Goal: Information Seeking & Learning: Learn about a topic

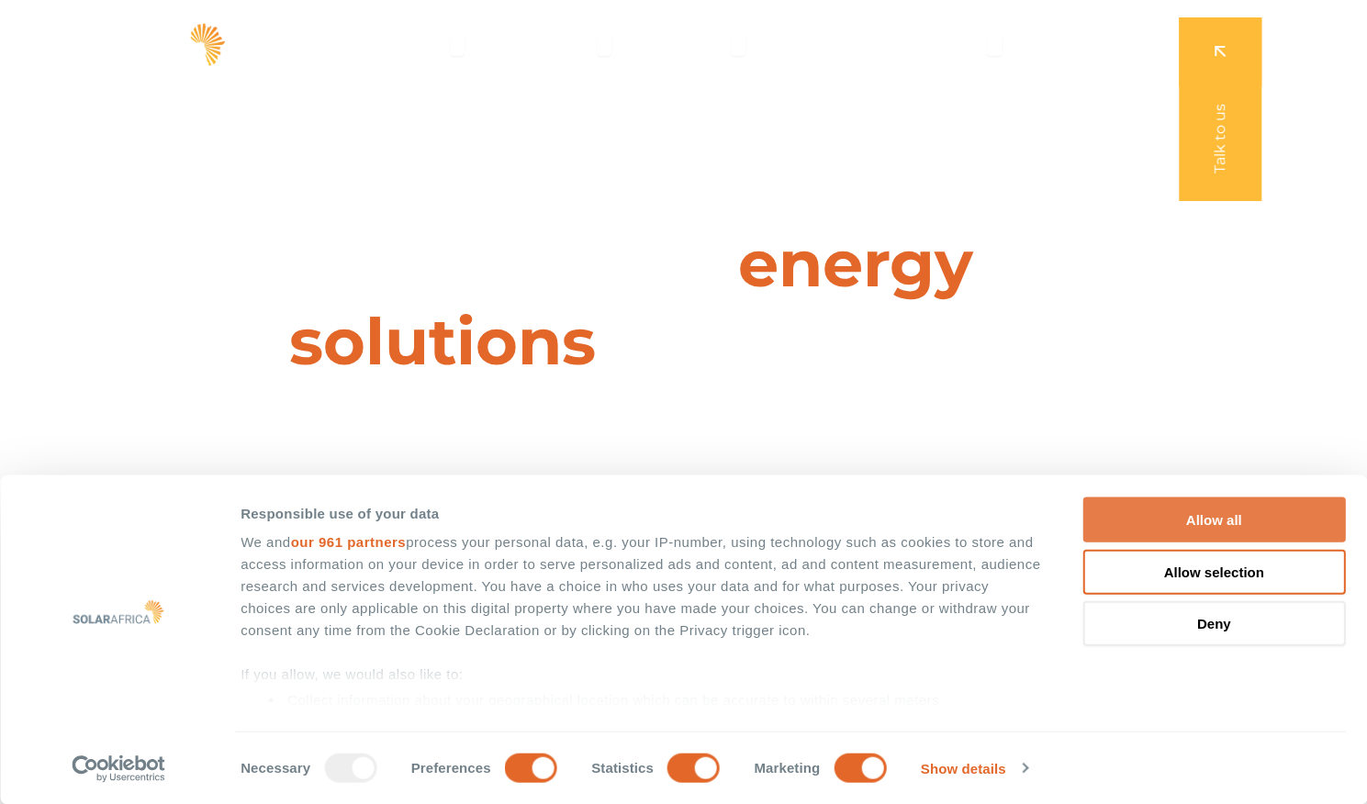
click at [1228, 524] on button "Allow all" at bounding box center [1213, 520] width 263 height 45
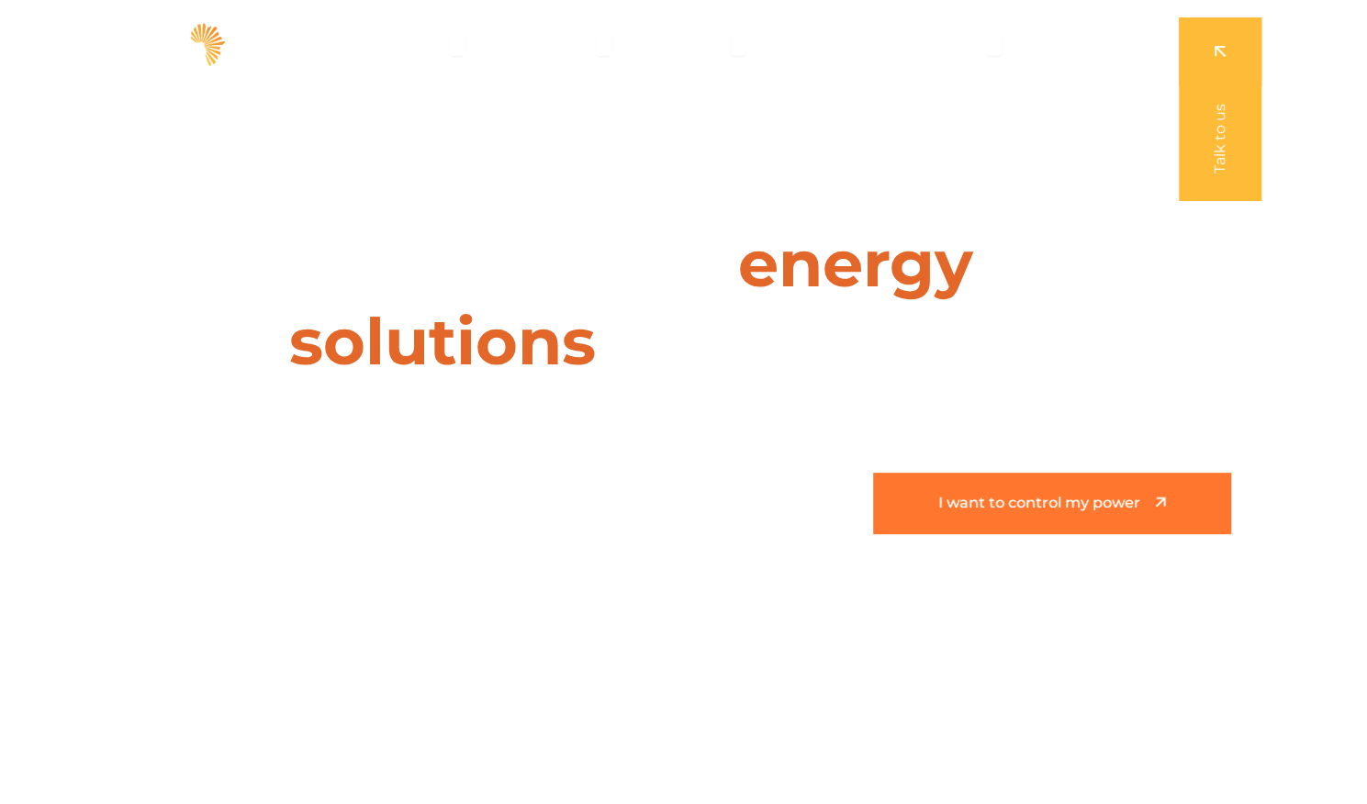
click at [1040, 507] on span "I want to control my power" at bounding box center [1039, 504] width 202 height 16
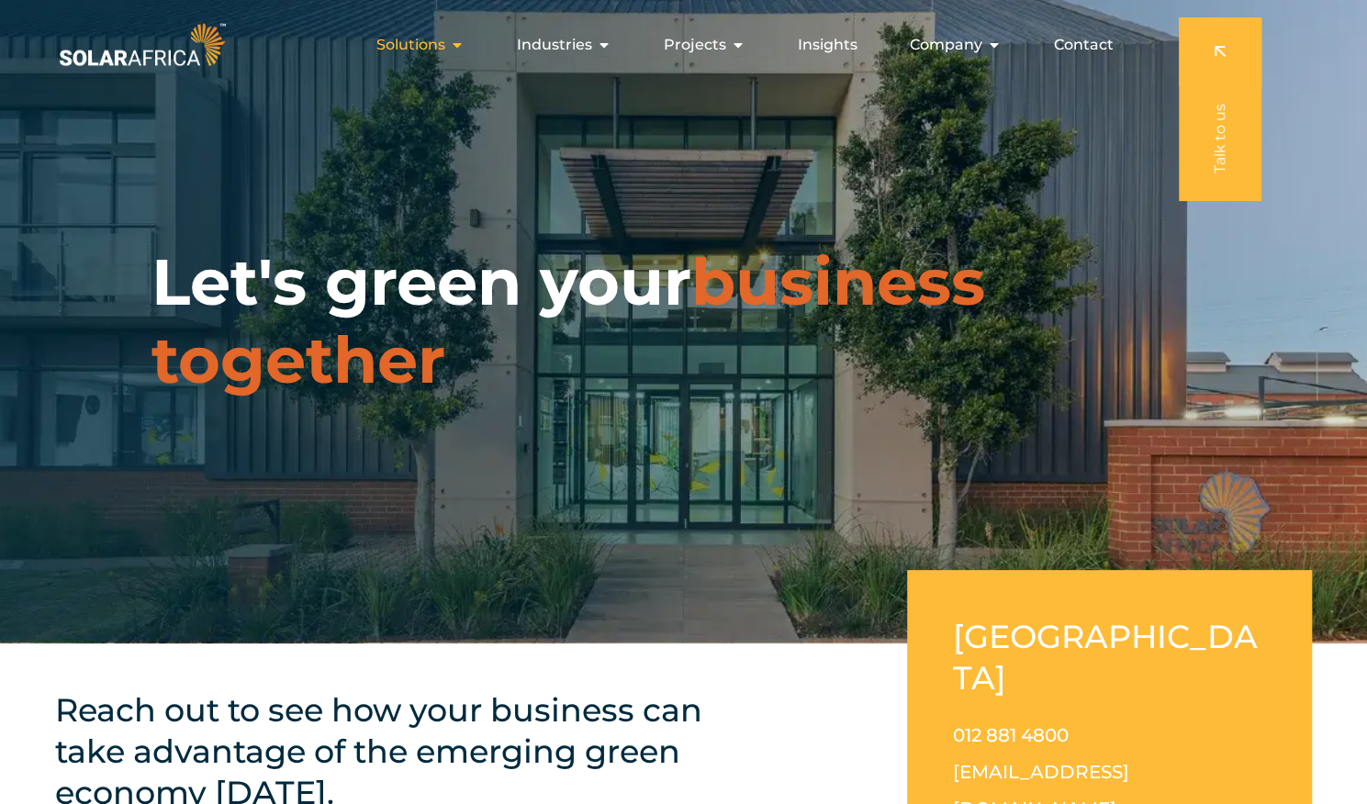
click at [465, 44] on icon "Menu" at bounding box center [457, 45] width 15 height 15
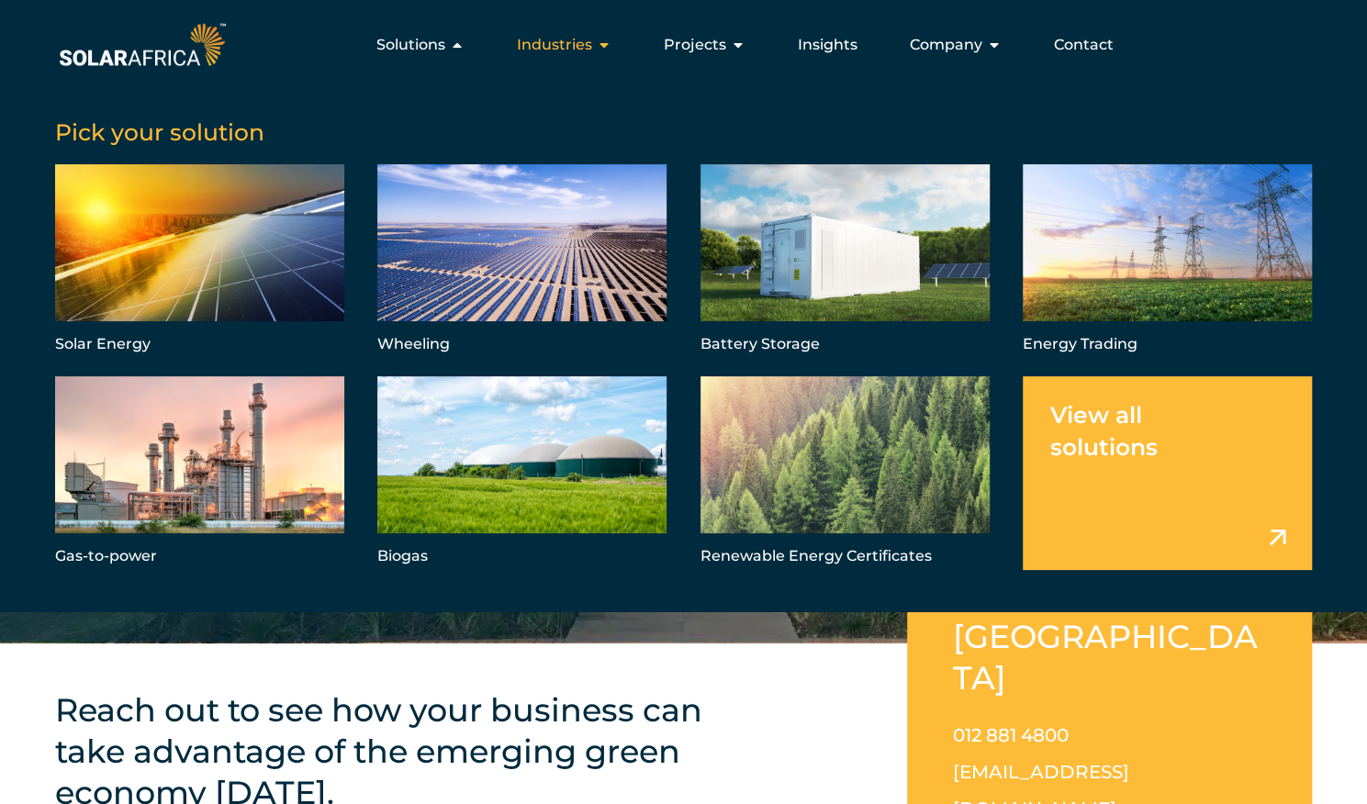
click at [580, 43] on span "Industries" at bounding box center [554, 45] width 75 height 22
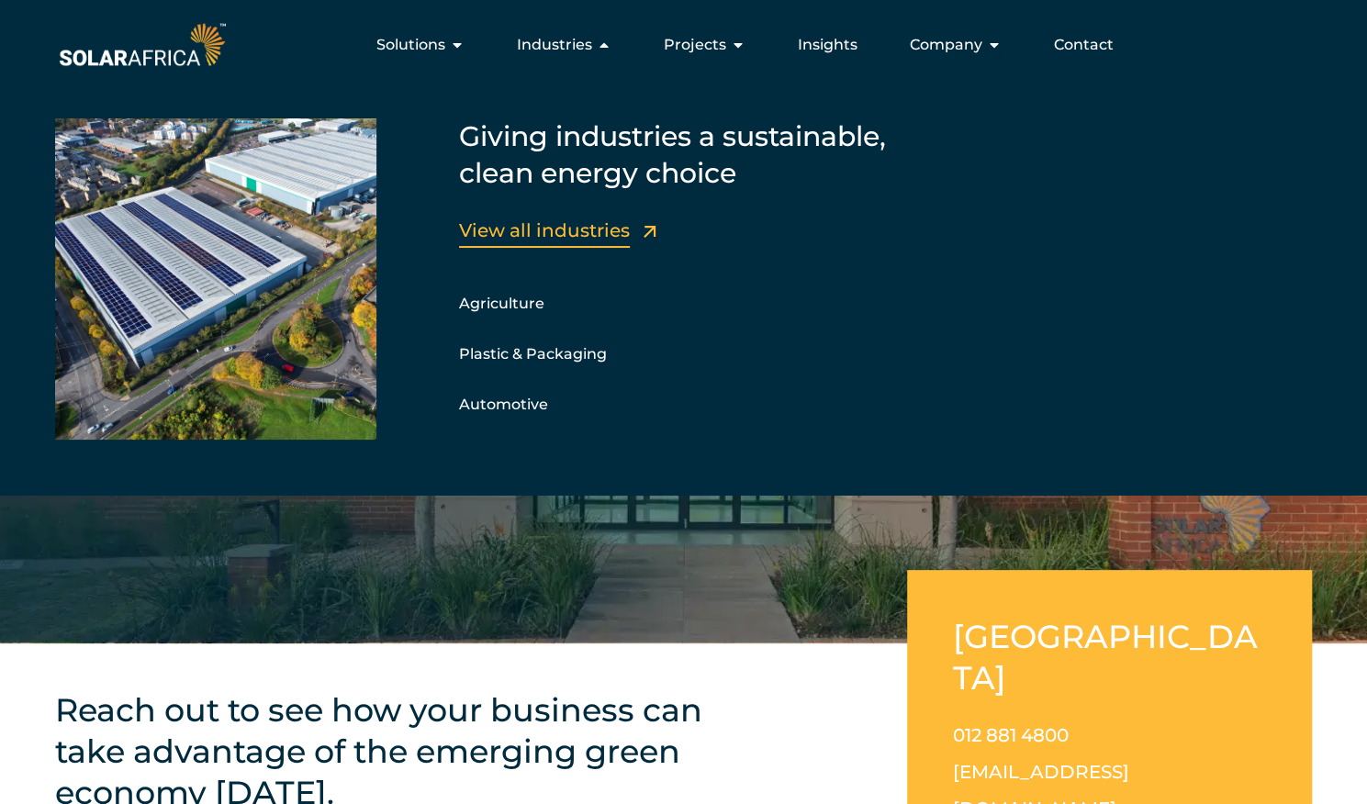
click at [584, 229] on link "View all industries" at bounding box center [544, 230] width 171 height 22
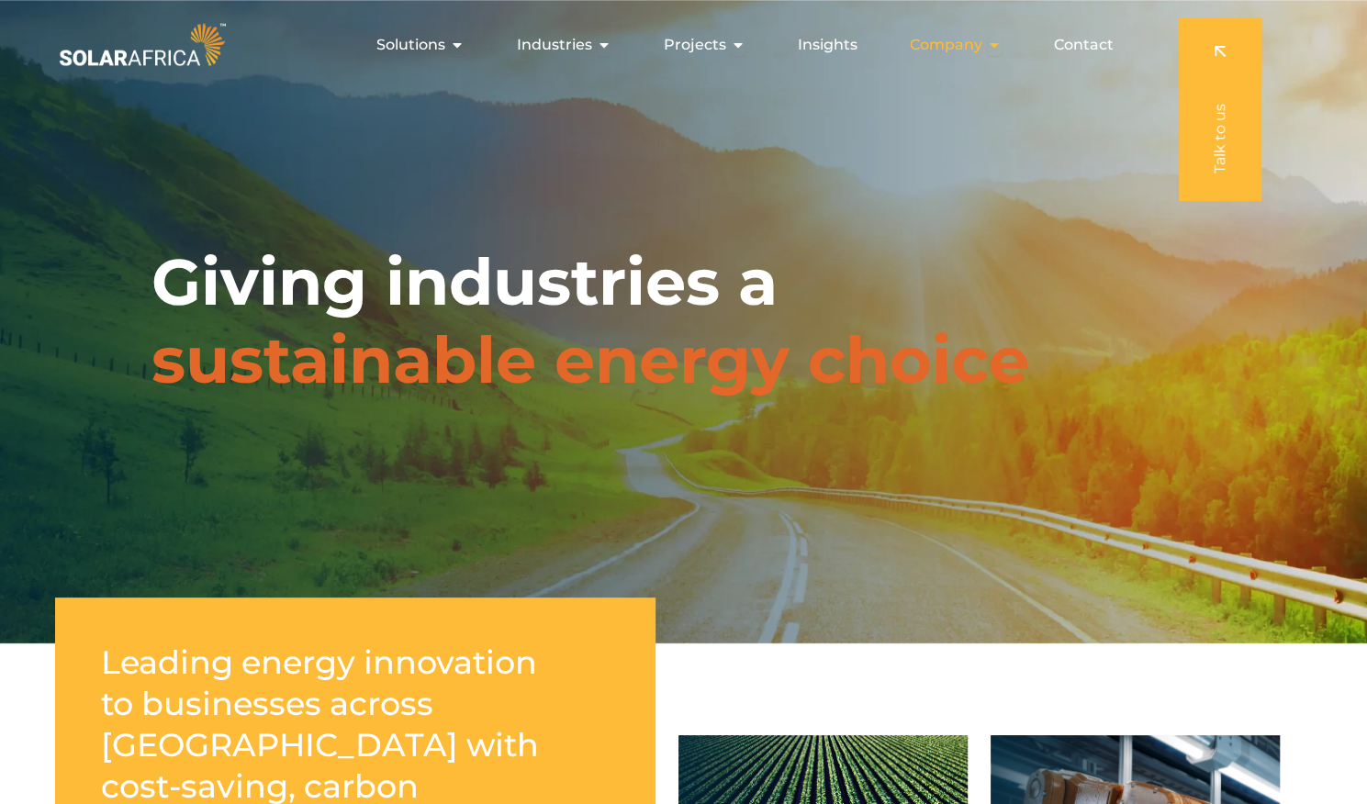
click at [975, 37] on span "Company" at bounding box center [946, 45] width 73 height 22
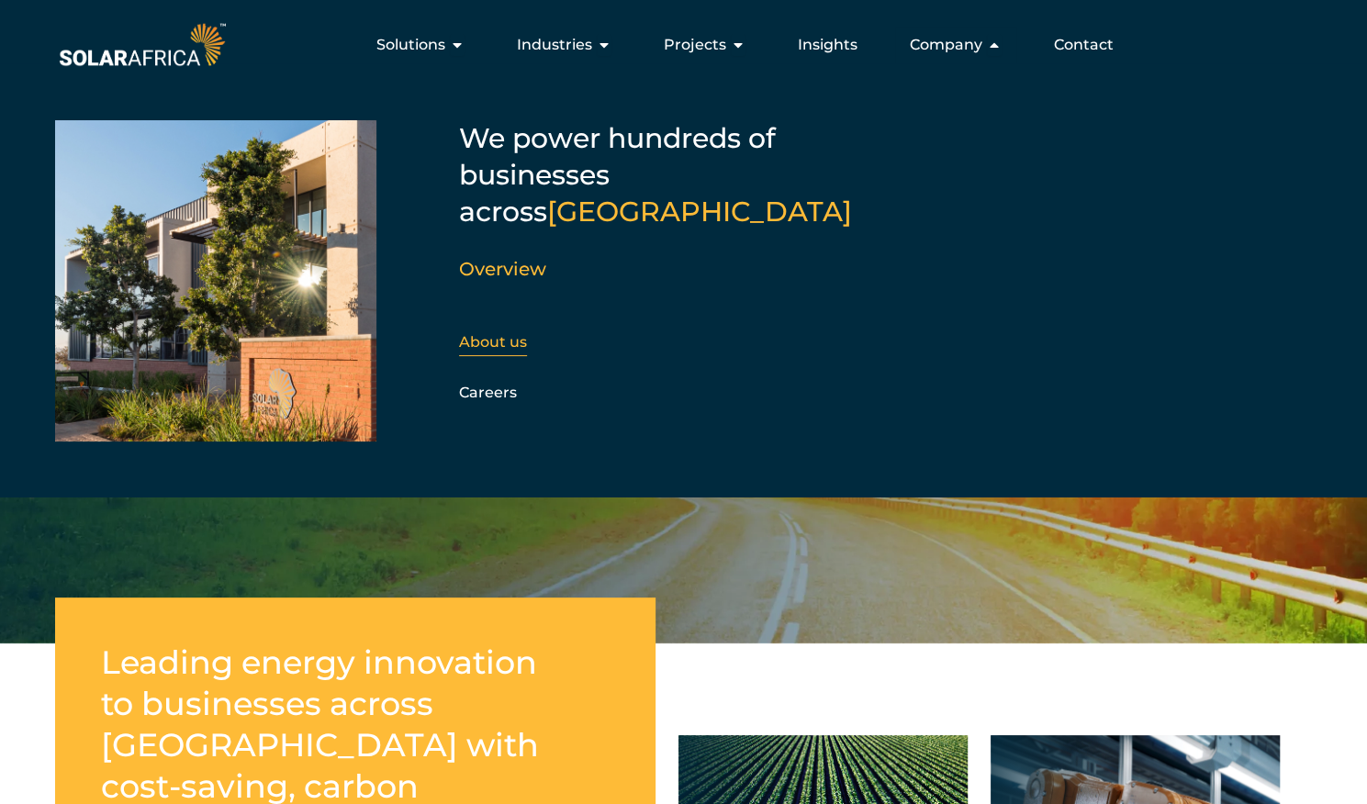
click at [509, 333] on link "About us" at bounding box center [493, 341] width 68 height 17
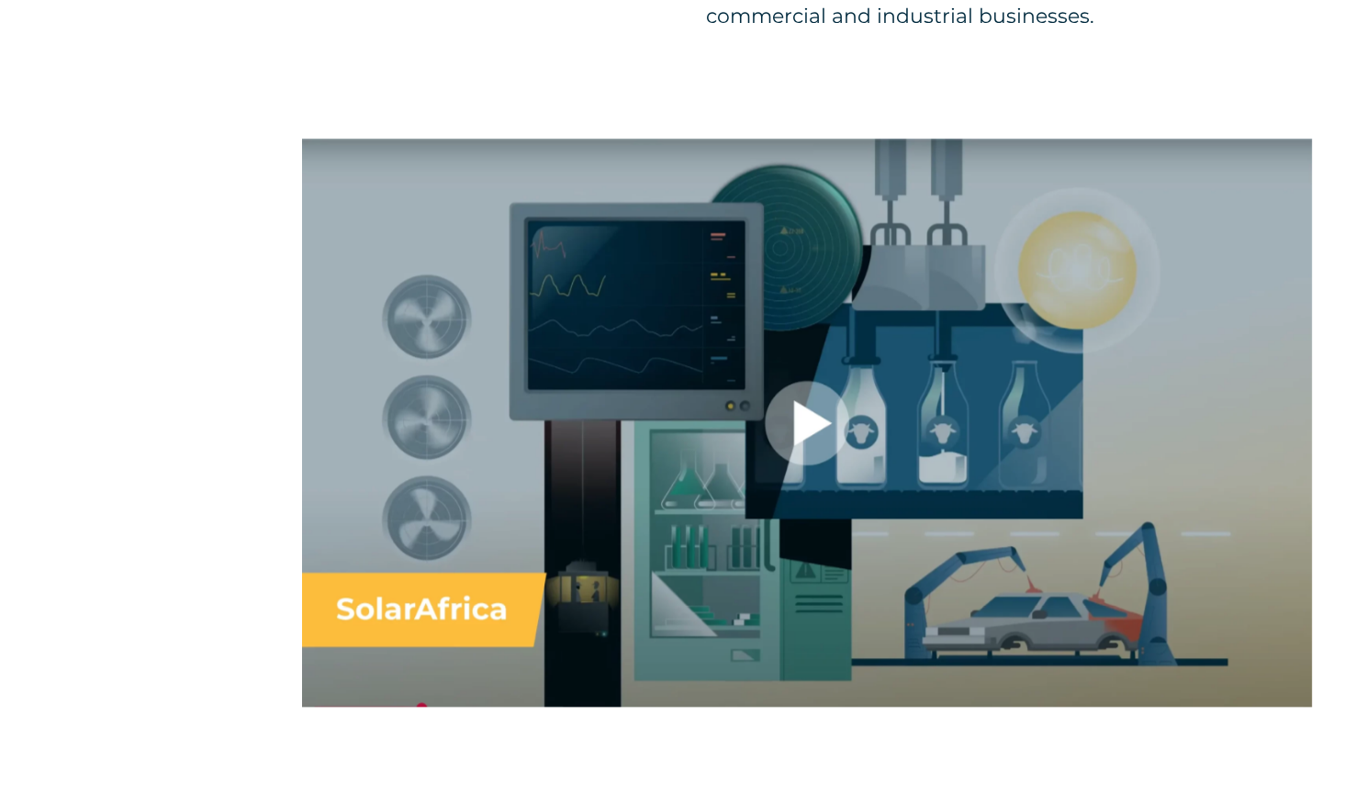
scroll to position [1230, 0]
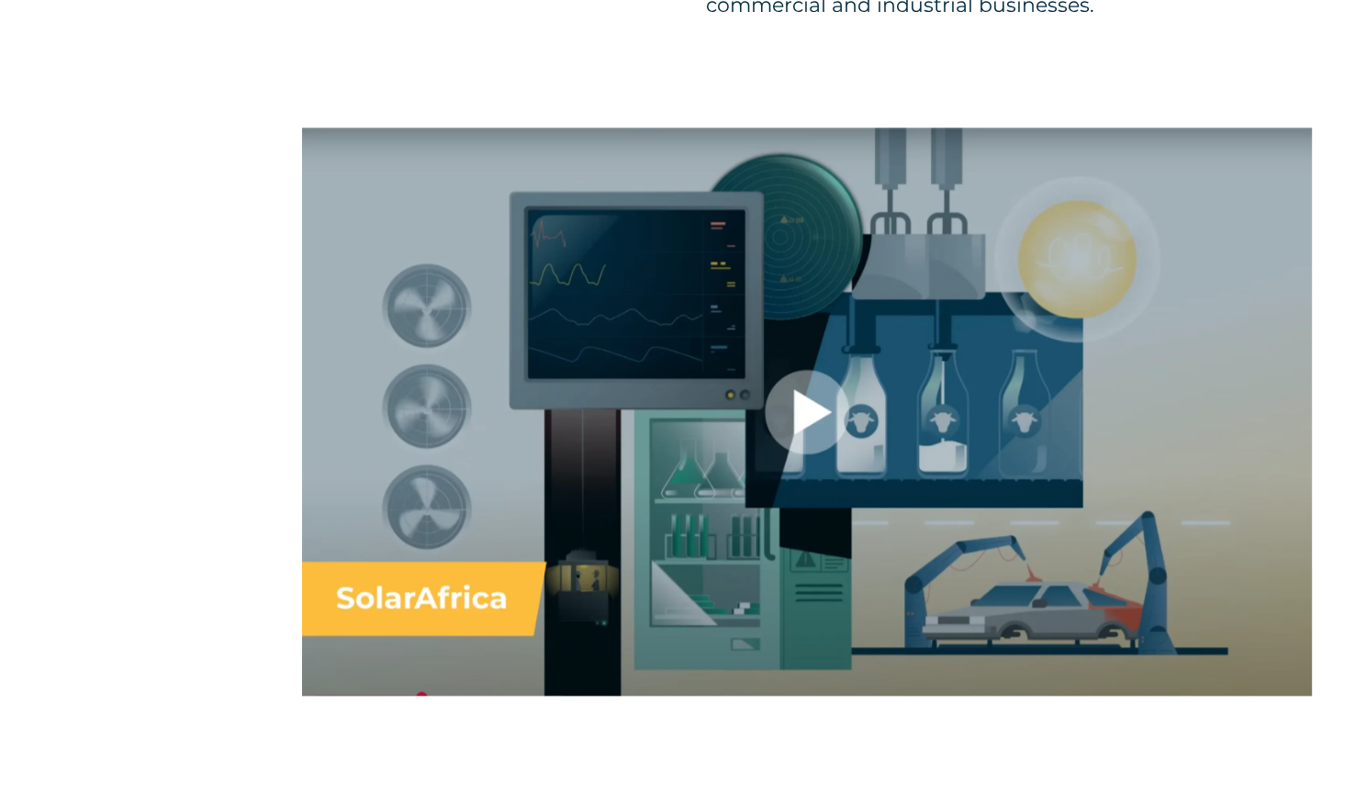
click at [805, 412] on div at bounding box center [807, 412] width 1010 height 568
